Goal: Task Accomplishment & Management: Manage account settings

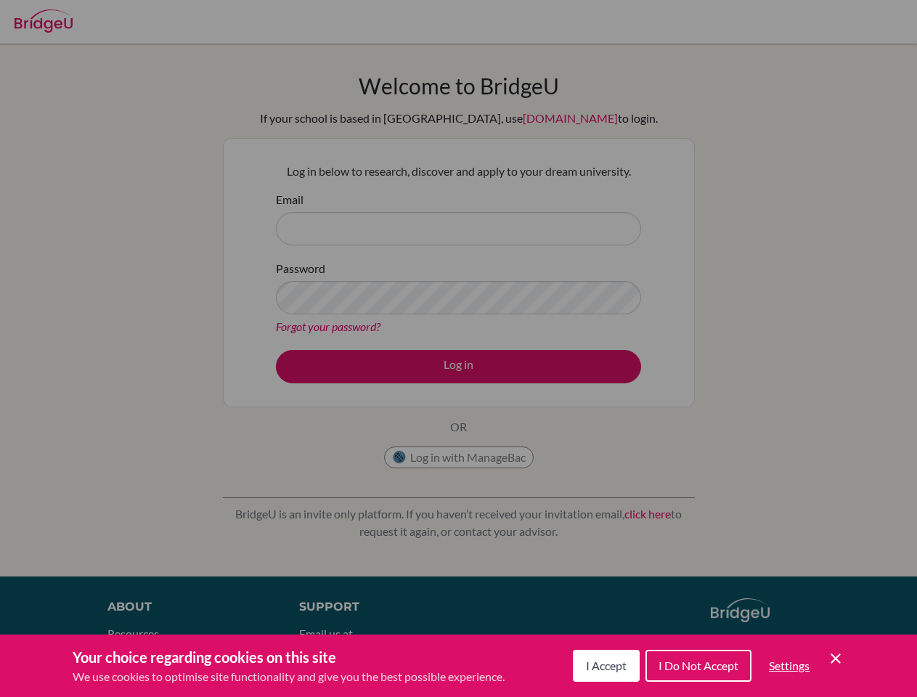
click at [604, 666] on span "I Accept" at bounding box center [606, 665] width 41 height 14
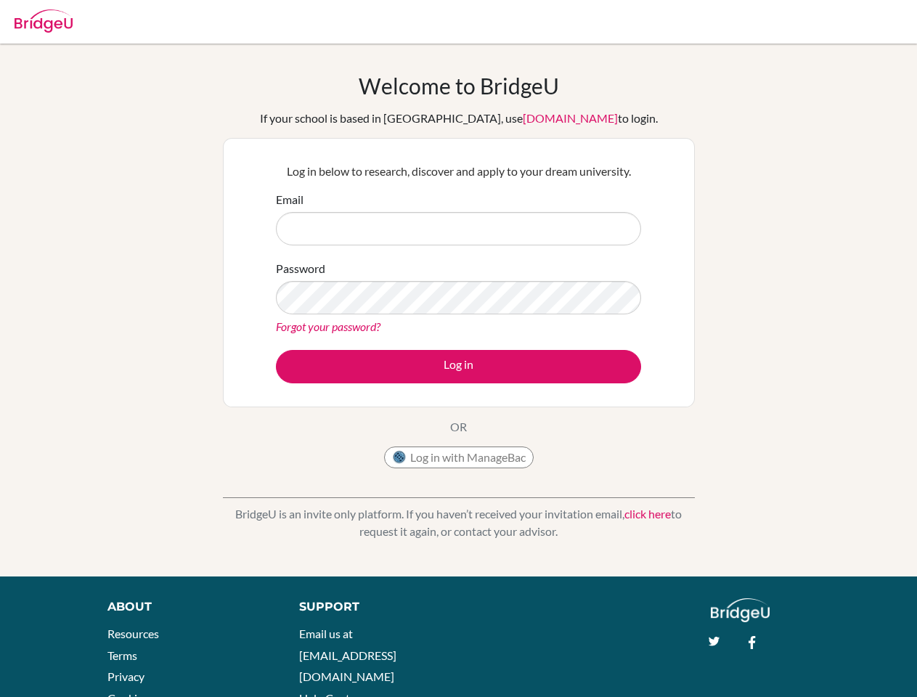
click at [697, 666] on div "Support Email us at [EMAIL_ADDRESS][DOMAIN_NAME] Help Center" at bounding box center [488, 657] width 423 height 118
click at [788, 666] on div "About Resources Terms Privacy Cookies Acknowledgements Support Email us at [EMA…" at bounding box center [458, 668] width 917 height 140
click at [836, 658] on div "About Resources Terms Privacy Cookies Acknowledgements Support Email us at [EMA…" at bounding box center [458, 668] width 917 height 140
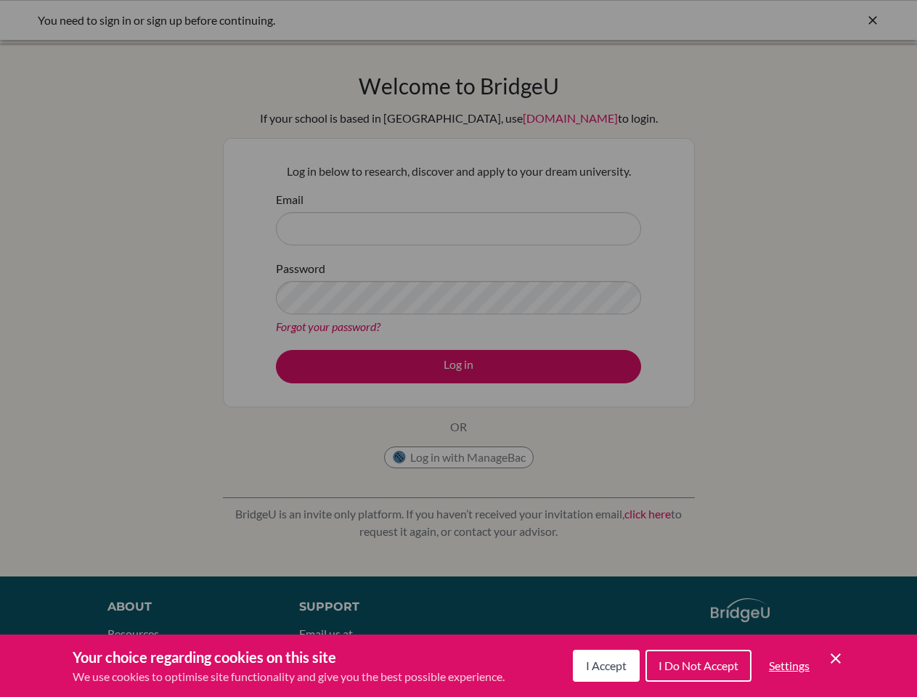
click at [604, 666] on span "I Accept" at bounding box center [606, 665] width 41 height 14
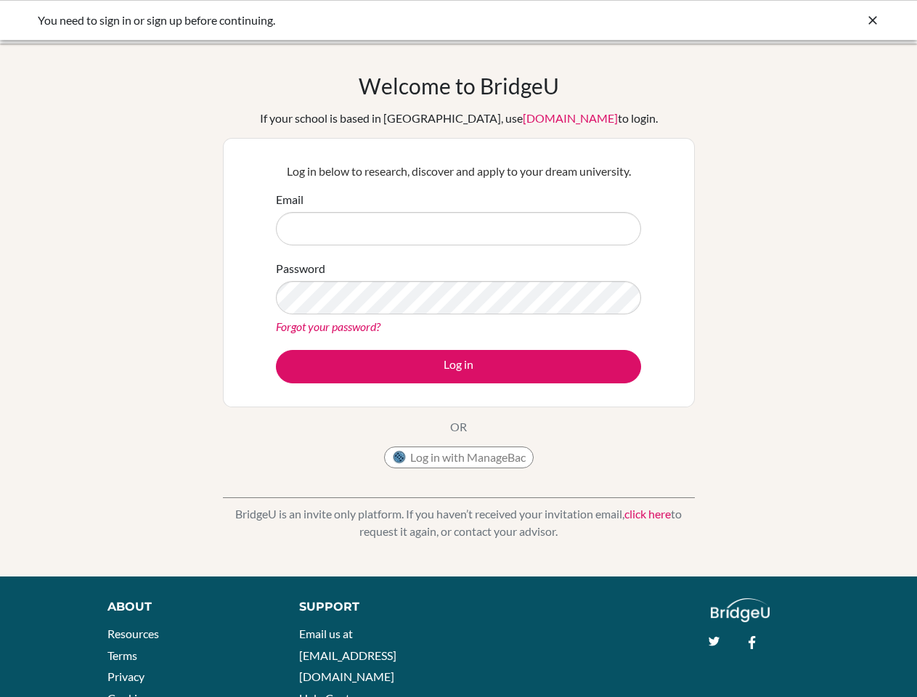
click at [697, 666] on div "Support Email us at [EMAIL_ADDRESS][DOMAIN_NAME] Help Center" at bounding box center [488, 657] width 423 height 118
click at [788, 666] on div "About Resources Terms Privacy Cookies Acknowledgements Support Email us at [EMA…" at bounding box center [458, 668] width 917 height 140
click at [836, 658] on div "About Resources Terms Privacy Cookies Acknowledgements Support Email us at [EMA…" at bounding box center [458, 668] width 917 height 140
